Goal: Task Accomplishment & Management: Use online tool/utility

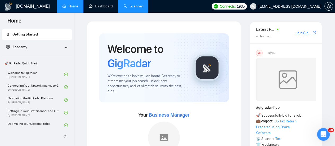
click at [143, 5] on link "Scanner" at bounding box center [133, 6] width 20 height 4
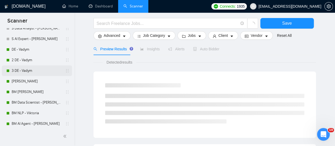
scroll to position [53, 0]
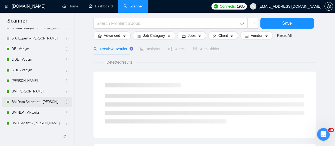
click at [29, 100] on link "BM Data Scientist - [PERSON_NAME]" at bounding box center [37, 102] width 50 height 11
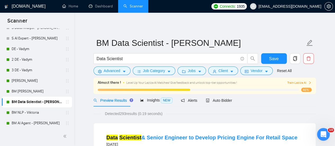
drag, startPoint x: 214, startPoint y: 104, endPoint x: 237, endPoint y: 93, distance: 25.8
click at [214, 105] on div "Auto Bidder" at bounding box center [219, 100] width 26 height 12
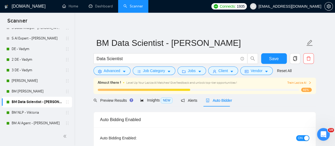
click at [302, 135] on div "ON" at bounding box center [274, 138] width 70 height 6
click at [300, 138] on span "ON" at bounding box center [300, 138] width 5 height 6
drag, startPoint x: 262, startPoint y: 55, endPoint x: 128, endPoint y: 76, distance: 135.3
click at [262, 55] on button "Save" at bounding box center [274, 58] width 26 height 11
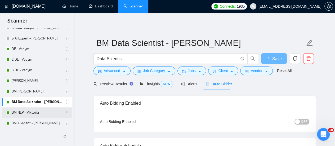
click at [24, 112] on link "BM NLP - Viktoria" at bounding box center [37, 112] width 50 height 11
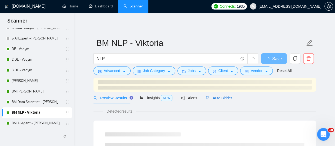
drag, startPoint x: 225, startPoint y: 99, endPoint x: 255, endPoint y: 103, distance: 30.8
click at [225, 98] on span "Auto Bidder" at bounding box center [219, 98] width 26 height 4
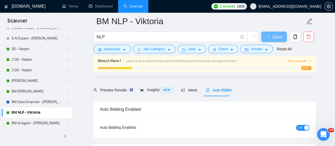
click at [300, 124] on div "ON" at bounding box center [274, 127] width 70 height 6
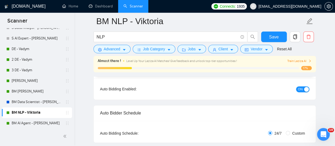
click at [301, 89] on span "ON" at bounding box center [300, 89] width 5 height 6
click at [284, 30] on form "BM NLP - Viktoria NLP Save Advanced Job Category Jobs Client Vendor Reset All" at bounding box center [204, 34] width 222 height 43
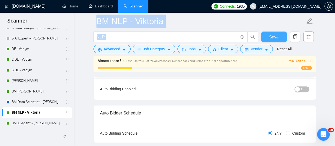
click at [282, 32] on button "Save" at bounding box center [274, 36] width 26 height 11
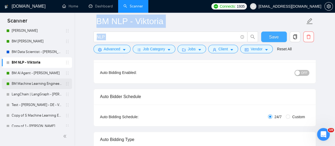
scroll to position [106, 0]
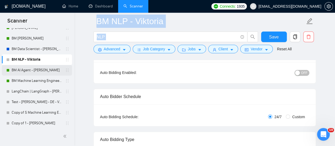
click at [29, 71] on link "BM AI Agent - [PERSON_NAME]" at bounding box center [37, 70] width 50 height 11
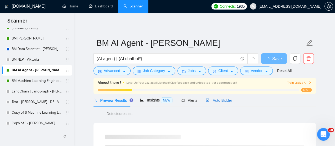
click at [220, 101] on span "Auto Bidder" at bounding box center [219, 100] width 26 height 4
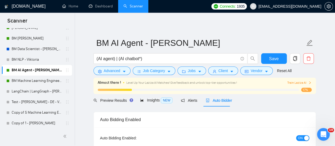
click at [304, 137] on div "button" at bounding box center [306, 137] width 5 height 5
click at [276, 61] on span "Save" at bounding box center [274, 58] width 10 height 7
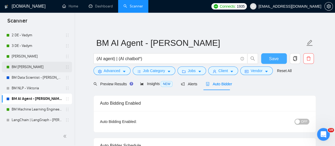
scroll to position [79, 0]
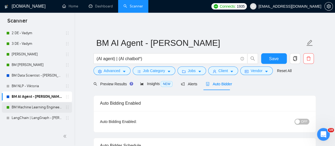
click at [34, 104] on link "BM Machine Learning Engineer - [PERSON_NAME]" at bounding box center [37, 107] width 50 height 11
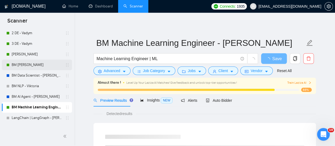
click at [18, 65] on link "BM [PERSON_NAME]" at bounding box center [37, 65] width 50 height 11
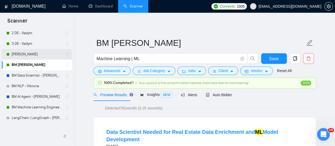
click at [35, 55] on link "[PERSON_NAME]" at bounding box center [37, 54] width 50 height 11
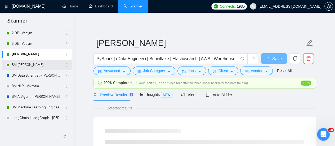
click at [30, 68] on link "BM [PERSON_NAME]" at bounding box center [37, 65] width 50 height 11
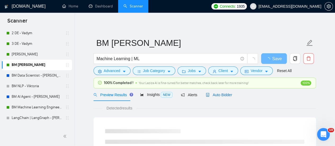
click at [220, 93] on span "Auto Bidder" at bounding box center [219, 95] width 26 height 4
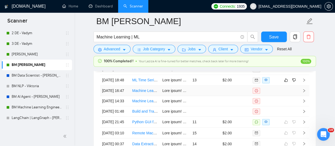
scroll to position [1403, 0]
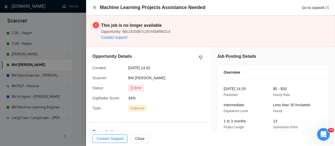
click at [93, 6] on icon "close" at bounding box center [94, 7] width 4 height 4
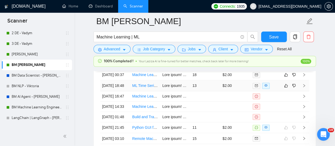
scroll to position [1376, 0]
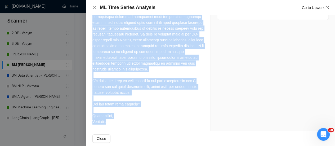
scroll to position [272, 0]
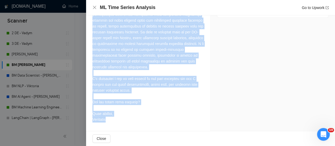
drag, startPoint x: 92, startPoint y: 73, endPoint x: 153, endPoint y: 126, distance: 81.1
click at [158, 128] on div "Cover Letter" at bounding box center [148, 35] width 124 height 191
copy div "Best match! Hi, I am ML Engineer with 3+ years of commercial experience in mach…"
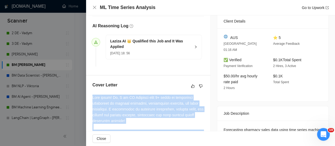
scroll to position [140, 0]
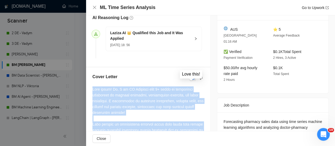
click at [191, 79] on icon "like" at bounding box center [192, 77] width 3 height 3
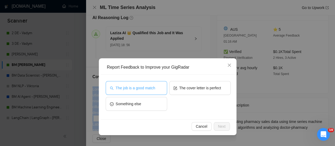
click at [151, 85] on span "The job is a good match" at bounding box center [135, 88] width 39 height 6
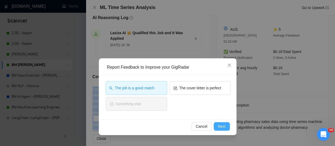
click at [224, 127] on span "Next" at bounding box center [222, 126] width 8 height 6
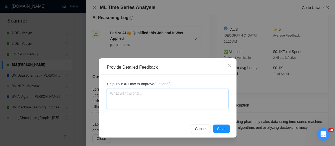
click at [142, 97] on textarea at bounding box center [167, 99] width 121 height 20
paste textarea "If you can define the field, as in this case, for example - pharmacy, medicine,…"
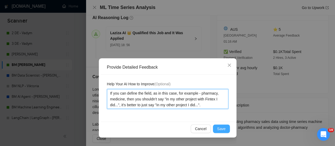
type textarea "If you can define the field, as in this case, for example - pharmacy, medicine,…"
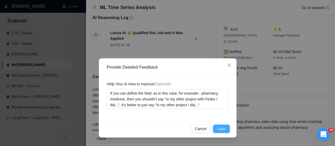
click at [217, 130] on button "Save" at bounding box center [221, 128] width 17 height 8
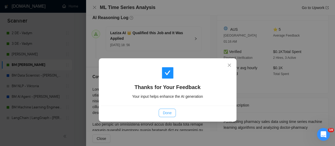
click at [169, 115] on span "Done" at bounding box center [167, 113] width 9 height 6
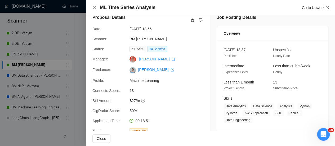
scroll to position [0, 0]
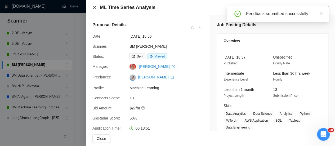
click at [93, 7] on icon "close" at bounding box center [94, 7] width 4 height 4
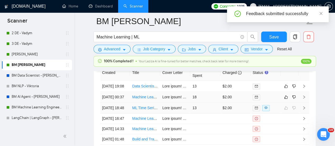
scroll to position [1323, 0]
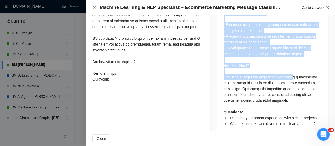
scroll to position [1376, 0]
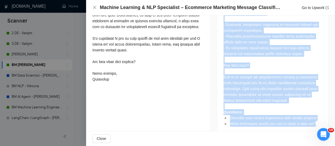
drag, startPoint x: 221, startPoint y: 74, endPoint x: 320, endPoint y: 113, distance: 106.7
copy div "Lo’ip dolorsit a consect-adip elitsedd eius tempo incididun utlabo etdolorema a…"
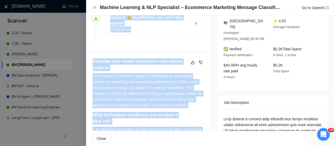
scroll to position [151, 0]
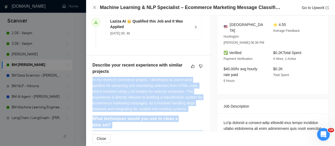
drag, startPoint x: 111, startPoint y: 79, endPoint x: 91, endPoint y: 87, distance: 21.5
copy div "In my recent E-commerce project, I developed an automated pipeline for extracti…"
click at [191, 68] on button "button" at bounding box center [192, 66] width 6 height 6
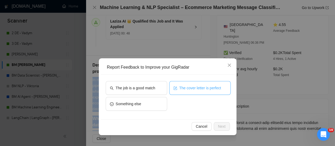
click at [193, 82] on button "The cover letter is perfect" at bounding box center [199, 88] width 61 height 14
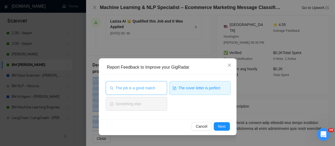
drag, startPoint x: 138, startPoint y: 92, endPoint x: 159, endPoint y: 108, distance: 25.8
click at [139, 92] on button "The job is a good match" at bounding box center [136, 88] width 61 height 14
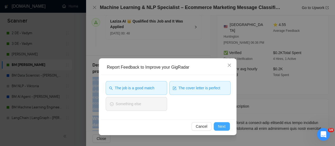
click at [227, 123] on button "Next" at bounding box center [222, 126] width 16 height 8
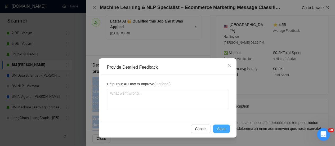
click at [219, 129] on span "Save" at bounding box center [221, 129] width 8 height 6
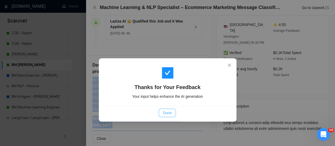
click at [171, 111] on button "Done" at bounding box center [167, 113] width 17 height 8
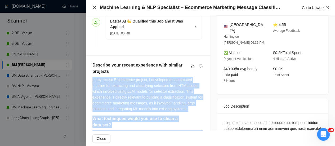
drag, startPoint x: 94, startPoint y: 6, endPoint x: 106, endPoint y: 5, distance: 12.5
click at [94, 7] on icon "close" at bounding box center [94, 7] width 4 height 4
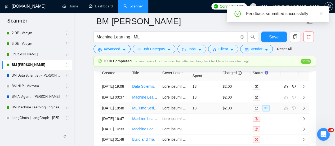
scroll to position [1323, 0]
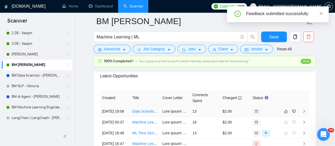
click at [161, 109] on td at bounding box center [175, 111] width 30 height 11
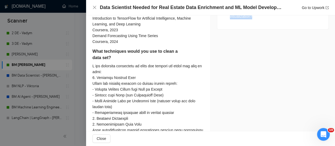
scroll to position [257, 0]
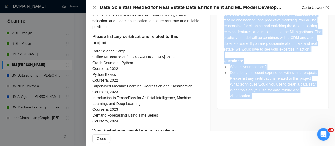
drag, startPoint x: 219, startPoint y: 44, endPoint x: 279, endPoint y: 84, distance: 72.4
click at [277, 107] on div "We are looking for an experienced data scientist to enhance our real estate dat…" at bounding box center [272, 48] width 111 height 121
copy div "We are looking for an experienced data scientist to enhance our real estate dat…"
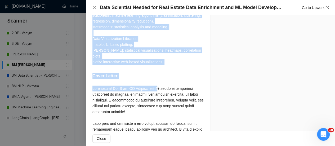
scroll to position [707, 0]
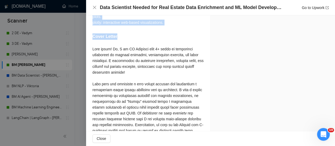
drag, startPoint x: 92, startPoint y: 44, endPoint x: 164, endPoint y: 28, distance: 73.3
copy div "What is your passion? I am passionate about using machine learning to transform…"
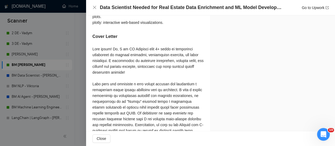
click at [114, 89] on div at bounding box center [147, 127] width 111 height 163
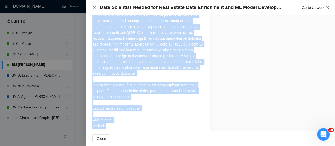
scroll to position [788, 0]
drag, startPoint x: 92, startPoint y: 42, endPoint x: 141, endPoint y: 112, distance: 85.7
copy div "Best match! Hi, I am ML Engineer with 3+ years of commercial experience in mach…"
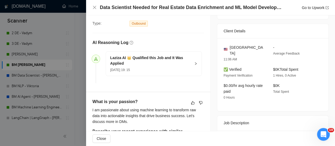
scroll to position [126, 0]
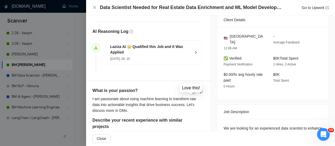
click at [191, 94] on icon "like" at bounding box center [193, 91] width 4 height 4
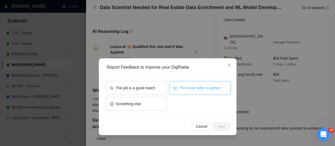
click at [193, 88] on span "The cover letter is perfect" at bounding box center [200, 88] width 42 height 6
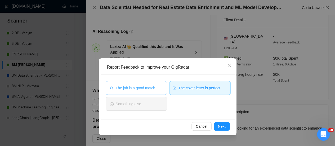
drag, startPoint x: 146, startPoint y: 89, endPoint x: 174, endPoint y: 103, distance: 31.2
click at [146, 89] on span "The job is a good match" at bounding box center [135, 88] width 39 height 6
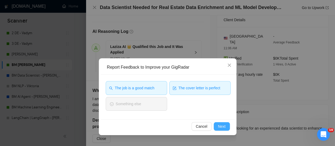
click at [221, 125] on span "Next" at bounding box center [222, 126] width 8 height 6
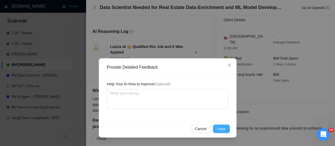
click at [226, 126] on button "Save" at bounding box center [221, 128] width 17 height 8
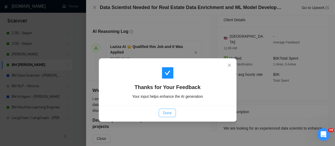
click at [161, 109] on button "Done" at bounding box center [167, 113] width 17 height 8
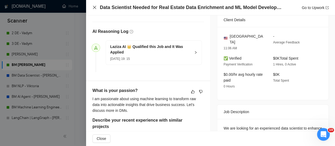
click at [96, 8] on div "Data Scientist Needed for Real Estate Data Enrichment and ML Model Development …" at bounding box center [210, 7] width 236 height 7
click at [94, 7] on icon "close" at bounding box center [94, 7] width 4 height 4
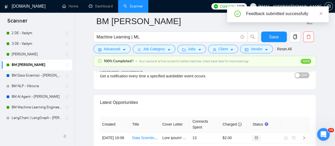
scroll to position [1297, 0]
click at [34, 55] on link "[PERSON_NAME]" at bounding box center [37, 54] width 50 height 11
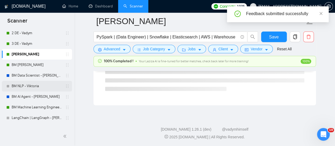
scroll to position [372, 0]
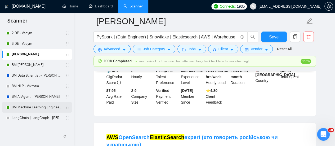
click at [32, 107] on link "BM Machine Learning Engineer - [PERSON_NAME]" at bounding box center [37, 107] width 50 height 11
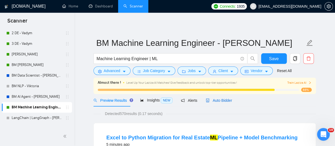
click at [222, 100] on span "Auto Bidder" at bounding box center [219, 100] width 26 height 4
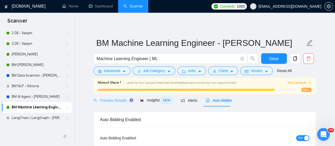
click at [115, 105] on div "Preview Results" at bounding box center [112, 100] width 38 height 12
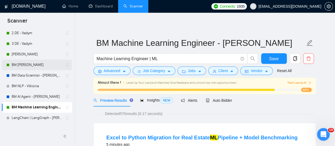
click at [44, 61] on link "BM [PERSON_NAME]" at bounding box center [37, 65] width 50 height 11
